Goal: Find specific page/section

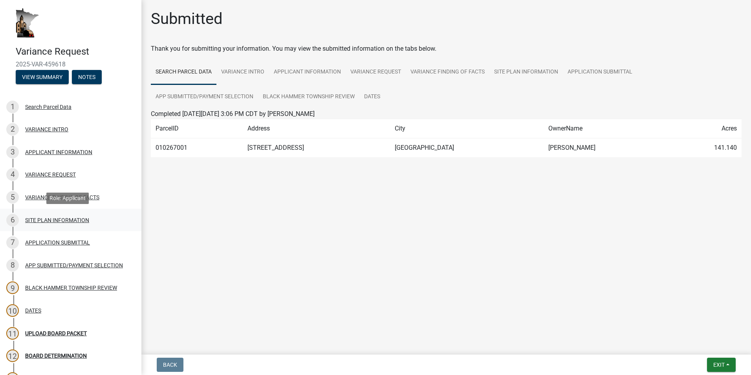
click at [60, 219] on div "SITE PLAN INFORMATION" at bounding box center [57, 220] width 64 height 6
click at [36, 220] on div "SITE PLAN INFORMATION" at bounding box center [57, 220] width 64 height 6
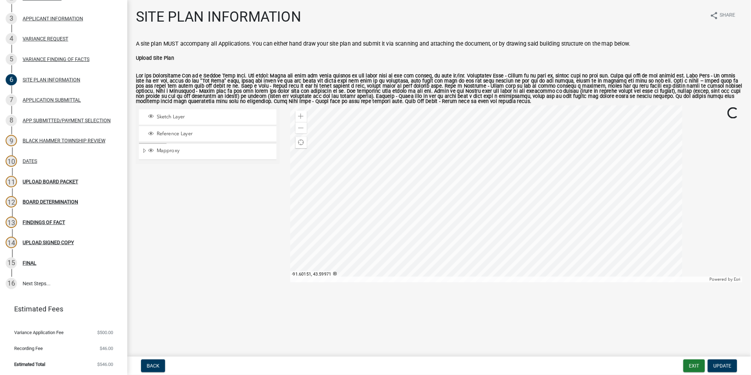
scroll to position [131, 0]
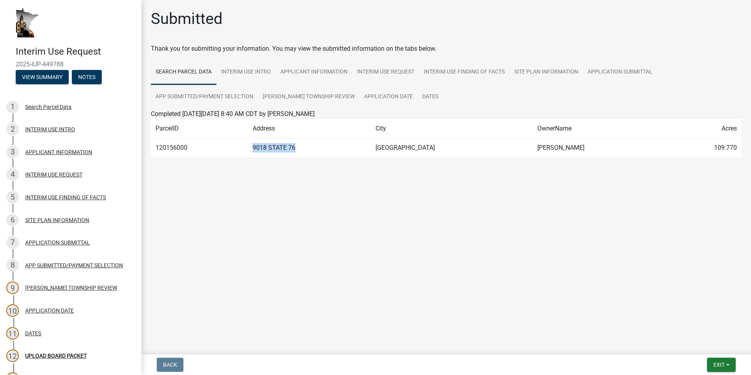
drag, startPoint x: 262, startPoint y: 145, endPoint x: 304, endPoint y: 151, distance: 42.4
click at [304, 151] on td "9018 STATE 76" at bounding box center [309, 147] width 123 height 19
copy td "9018 STATE 76"
